Goal: Transaction & Acquisition: Purchase product/service

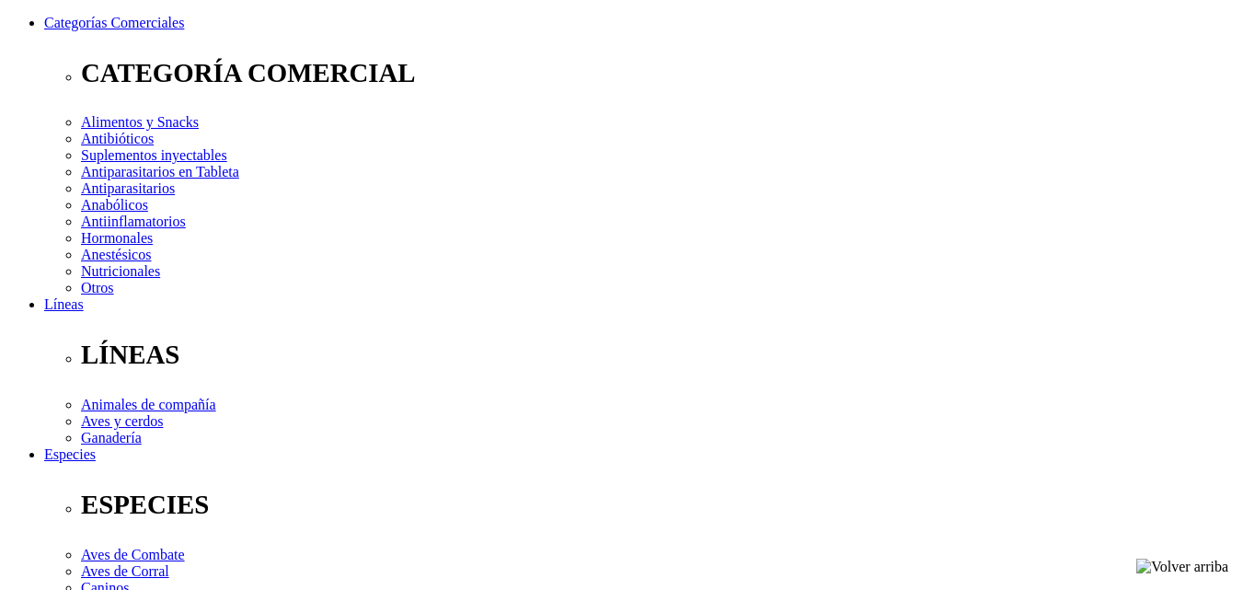
scroll to position [437, 0]
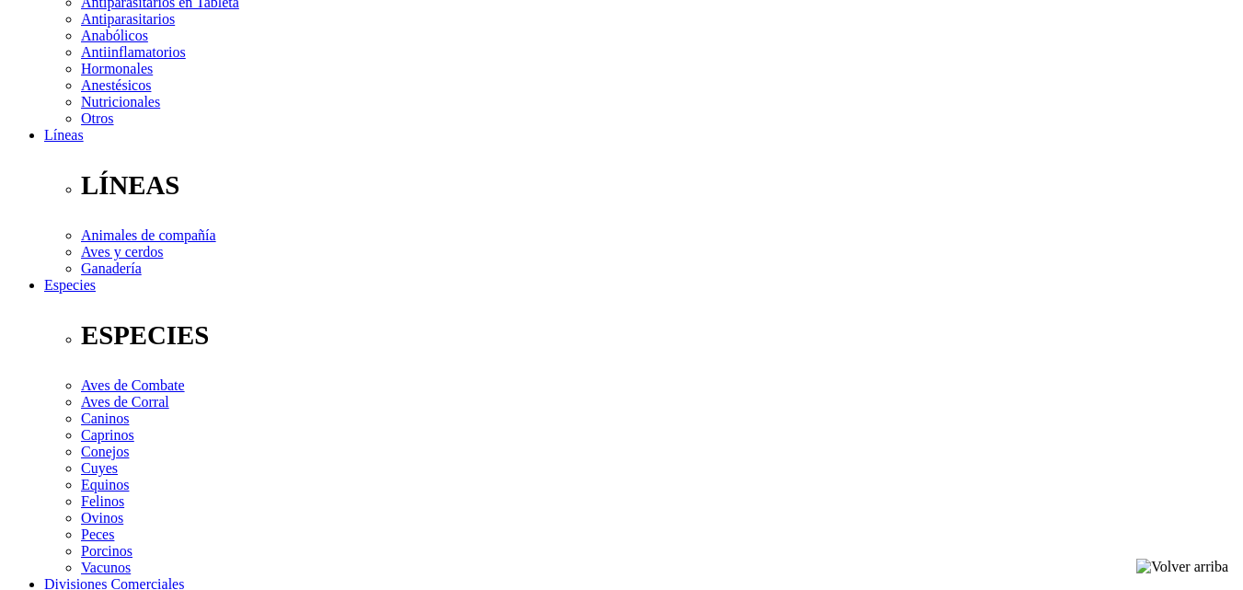
select select "367"
